Goal: Task Accomplishment & Management: Use online tool/utility

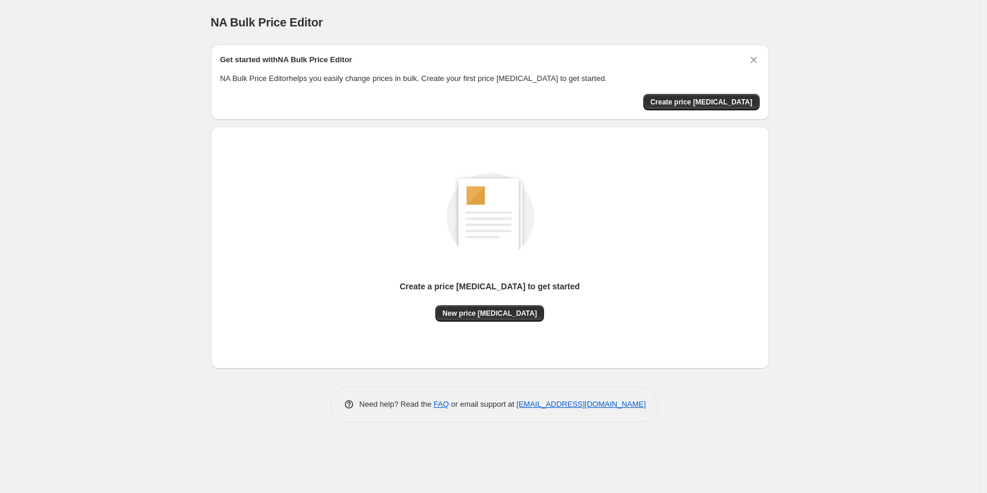
click at [487, 321] on div "Create a price [MEDICAL_DATA] to get started New price [MEDICAL_DATA]" at bounding box center [489, 247] width 539 height 223
click at [507, 312] on span "New price [MEDICAL_DATA]" at bounding box center [489, 313] width 95 height 9
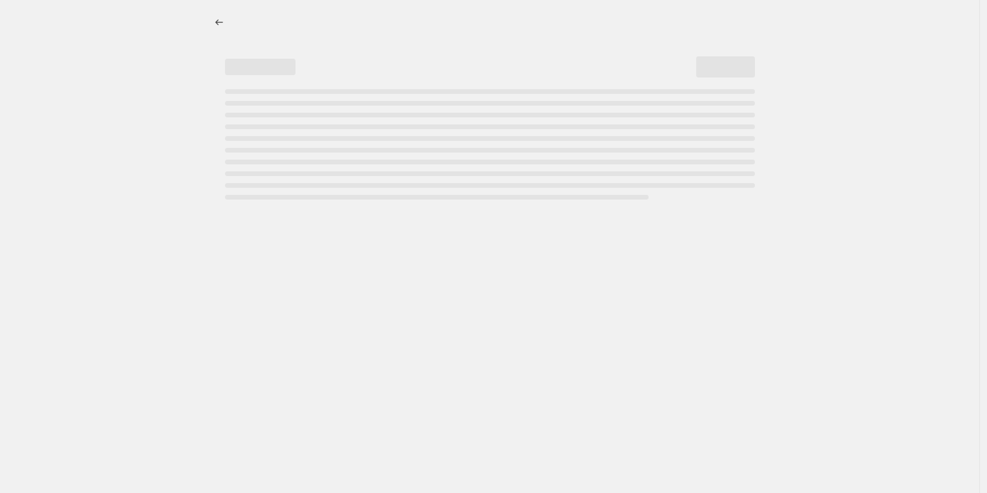
select select "percentage"
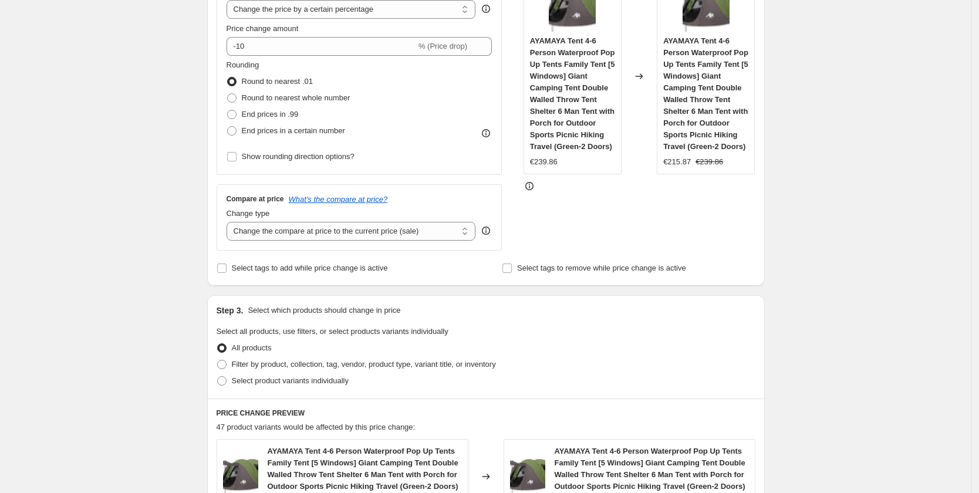
scroll to position [157, 0]
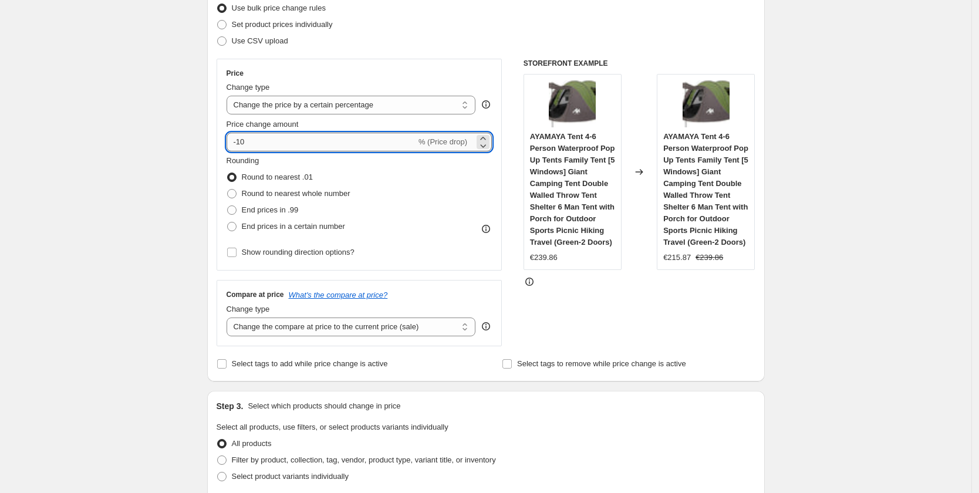
click at [248, 143] on input "-10" at bounding box center [322, 142] width 190 height 19
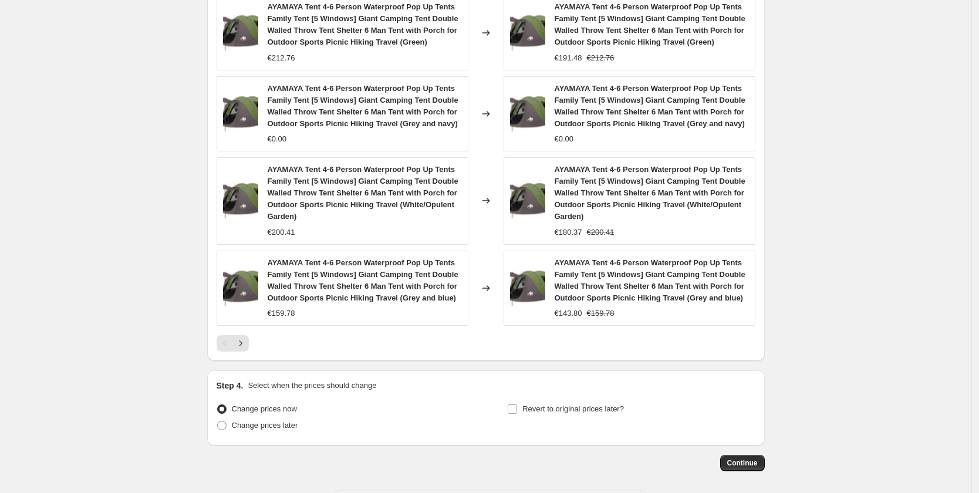
scroll to position [829, 0]
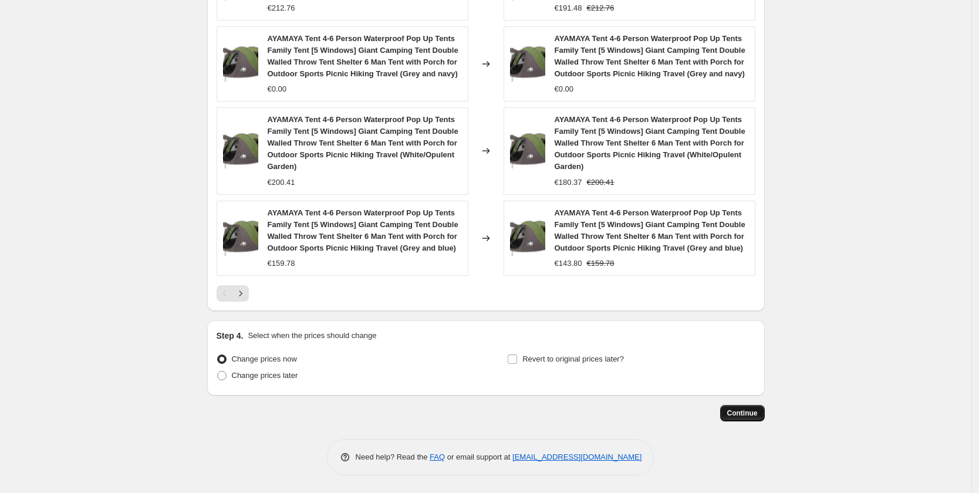
type input "-30"
click at [743, 408] on button "Continue" at bounding box center [743, 413] width 45 height 16
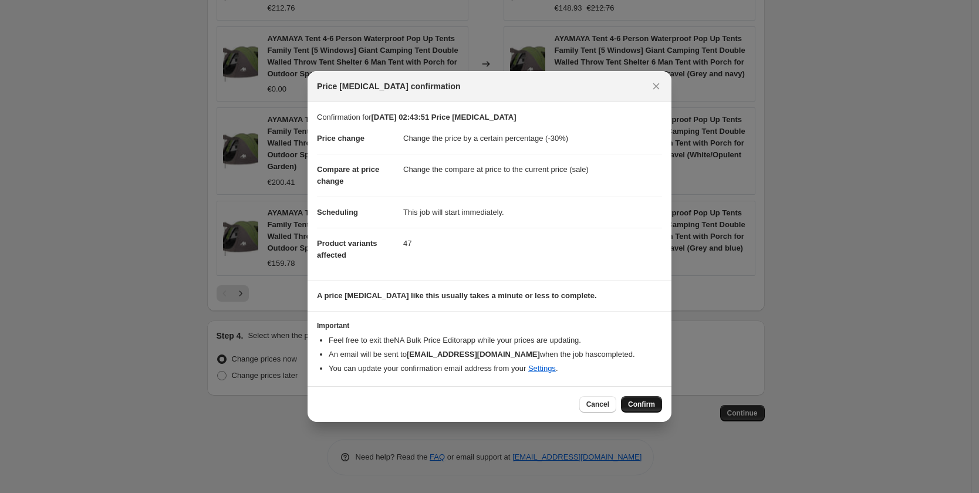
click at [638, 404] on span "Confirm" at bounding box center [641, 404] width 27 height 9
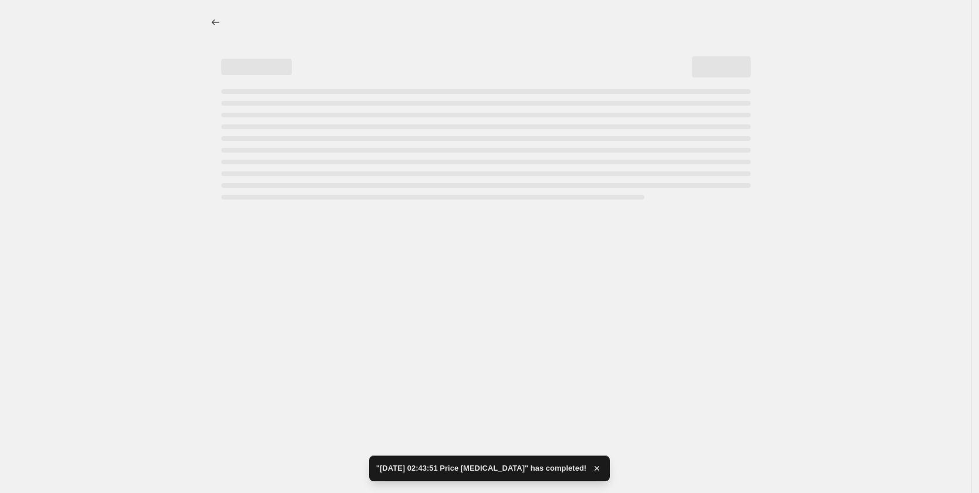
select select "percentage"
